Goal: Communication & Community: Answer question/provide support

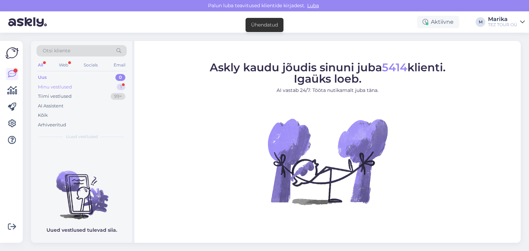
click at [61, 87] on div "Minu vestlused" at bounding box center [55, 87] width 34 height 7
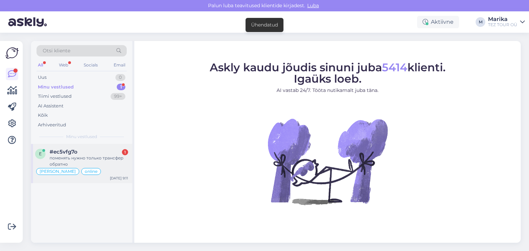
click at [99, 157] on div "поменять нужно только трансфер обратно" at bounding box center [89, 161] width 78 height 12
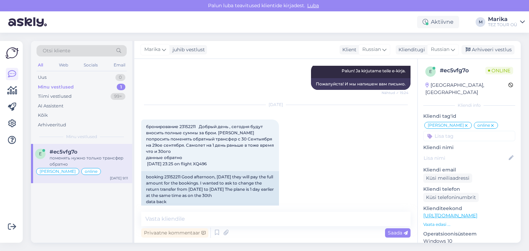
scroll to position [389, 0]
drag, startPoint x: 66, startPoint y: 203, endPoint x: 70, endPoint y: 200, distance: 5.2
click at [66, 203] on div "e #ec5vfg7o поменять нужно только трансфер обратно [PERSON_NAME] suhtleb online…" at bounding box center [81, 193] width 101 height 99
drag, startPoint x: 197, startPoint y: 125, endPoint x: 179, endPoint y: 125, distance: 17.9
click at [179, 125] on span "бронирование 23152211 Добрый день , сегодня будут вносить полные суммы за брои.…" at bounding box center [210, 145] width 129 height 42
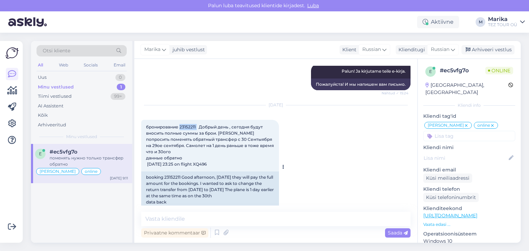
copy span "23152211"
drag, startPoint x: 165, startPoint y: 177, endPoint x: 182, endPoint y: 177, distance: 17.2
click at [182, 177] on div "booking 23152211 Good afternoon, [DATE] they will pay the full amount for the b…" at bounding box center [210, 192] width 138 height 43
copy div "23152211"
click at [447, 49] on span "Russian" at bounding box center [440, 50] width 19 height 8
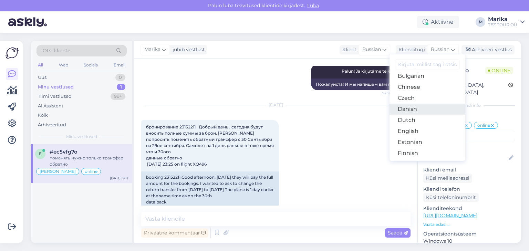
scroll to position [36, 0]
click at [423, 129] on link "Estonian" at bounding box center [427, 131] width 76 height 11
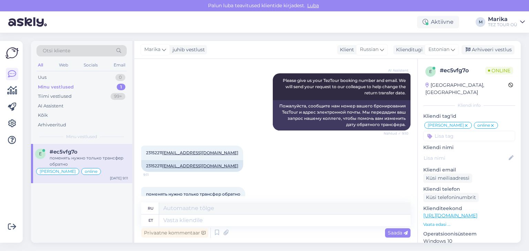
scroll to position [588, 0]
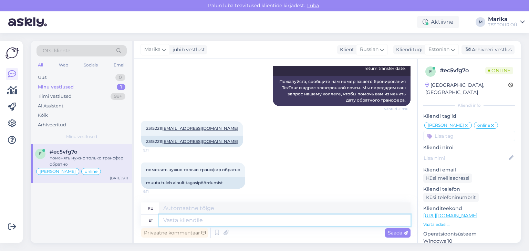
click at [196, 219] on textarea at bounding box center [284, 220] width 251 height 12
type textarea "Tere!"
type textarea "Привет"
type textarea "Tere!"
type textarea "Привет!"
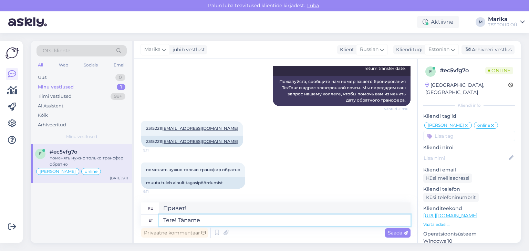
type textarea "Tere! Täname i"
type textarea "Привет! [GEOGRAPHIC_DATA]."
type textarea "Tere! Täname info e"
type textarea "Здравствуйте! Спасибо за информацию."
type textarea "Tere! Täname info eest!"
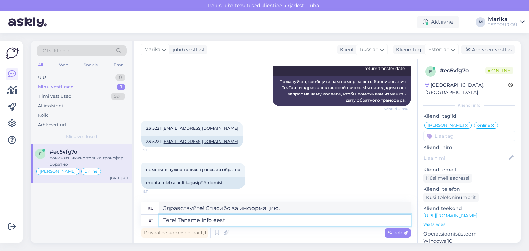
type textarea "Здравствуйте! Спасибо за информацию!"
click at [252, 220] on textarea "Tere! Täname info eest!" at bounding box center [284, 220] width 251 height 12
type textarea "Tere! Täname info eest! Edastan i"
type textarea "Здравствуйте! Спасибо за информацию! Я перешлю её."
type textarea "Tere! Täname info eest! Edastan info"
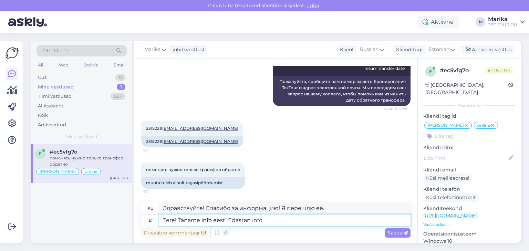
type textarea "Здравствуйте! Спасибо за информацию! Я передам её дальше."
type textarea "Tere! Täname info eest! Edastan info haldurile"
type textarea "Здравствуйте! Спасибо за информацию! Я передам её администратору."
type textarea "Tere! Täname info eest! Edastan info haldurile ja muuda"
type textarea "Здравствуйте! Спасибо за информацию! Я передам информацию администратору и"
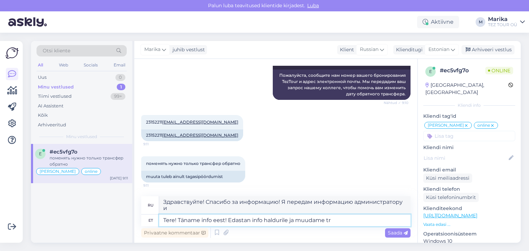
type textarea "Tere! Täname info eest! Edastan info haldurile ja muudame tra"
type textarea "Здравствуйте! Спасибо за информацию! Я передам информацию администратору, и мы …"
type textarea "Tere! Täname info eest! Edastan info haldurile ja muudame transfeeri aj"
type textarea "Здравствуйте! Спасибо за информацию! Я передам информацию администратору, и мы …"
type textarea "Tere! Täname info eest! Edastan info haldurile ja muudame transfeeri aja"
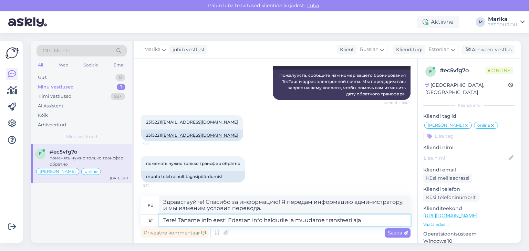
type textarea "Здравствуйте! Спасибо за информацию! Я передам информацию администратору, и мы …"
type textarea "Tere! Täname info eest! Edastan info haldurile ja muudame [PERSON_NAME]"
type textarea "Здравствуйте! Спасибо за информацию! Я передам информацию администратору, и мы …"
type textarea "Tere! Täname info eest! Edastan info haldurile ja muudame tagasisõidu tr"
type textarea "Здравствуйте! Спасибо за информацию! Я передам информацию менеджеру, и мы измен…"
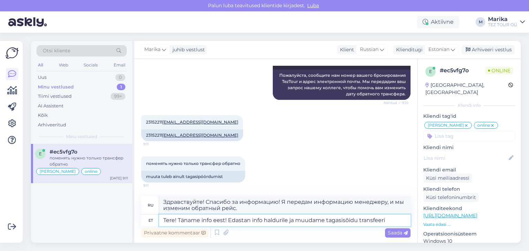
type textarea "Tere! Täname info eest! Edastan info haldurile ja muudame tagasisõidu transfeeri"
type textarea "Здравствуйте! Спасибо за информацию! Я передам информацию менеджеру, и мы измен…"
type textarea "Tere! Täname info eest! Edastan info haldurile ja muudame tagasisõidu transfeer…"
click at [397, 232] on span "Saada" at bounding box center [398, 233] width 20 height 6
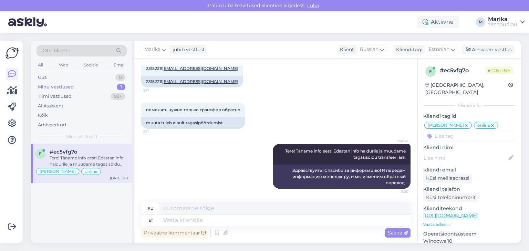
scroll to position [501, 0]
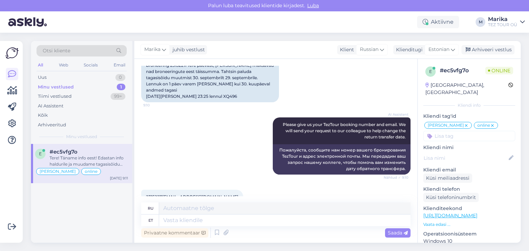
drag, startPoint x: 146, startPoint y: 102, endPoint x: 265, endPoint y: 105, distance: 119.5
click at [265, 102] on div "broneering 23152211 Tere päevast, [PERSON_NAME] maksavad nad broneeringute eest…" at bounding box center [210, 81] width 138 height 43
copy div "[DATE][PERSON_NAME] 23:25 lennul XQ496"
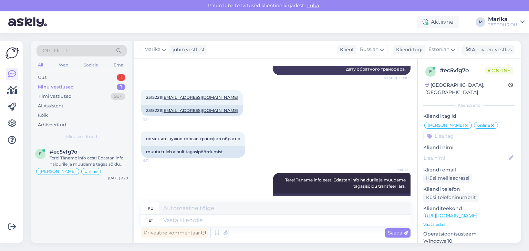
scroll to position [648, 0]
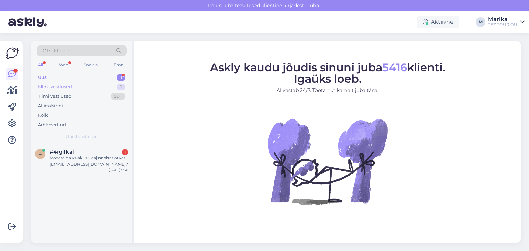
click at [69, 85] on div "Minu vestlused" at bounding box center [55, 87] width 34 height 7
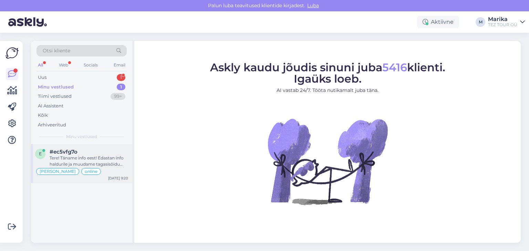
click at [99, 153] on div "#ec5vfg7o" at bounding box center [89, 152] width 78 height 6
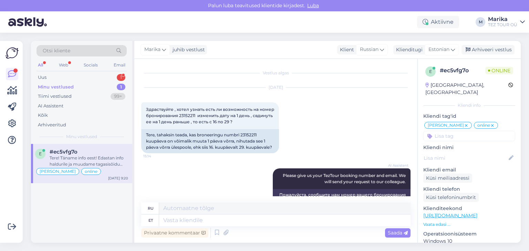
scroll to position [648, 0]
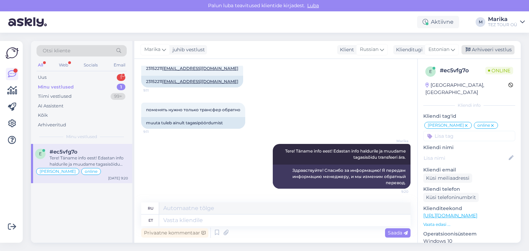
click at [485, 52] on div "Arhiveeri vestlus" at bounding box center [487, 49] width 53 height 9
